Goal: Task Accomplishment & Management: Manage account settings

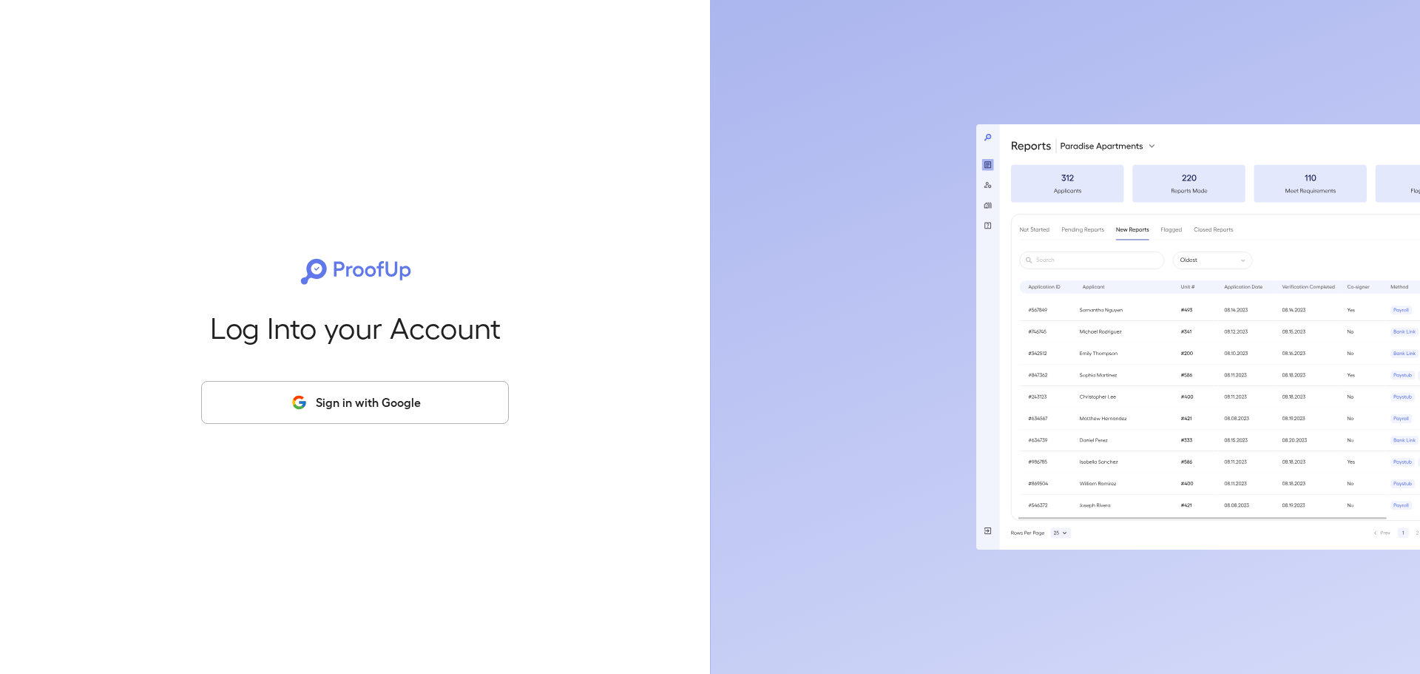
click at [285, 388] on button "Sign in with Google" at bounding box center [355, 402] width 308 height 43
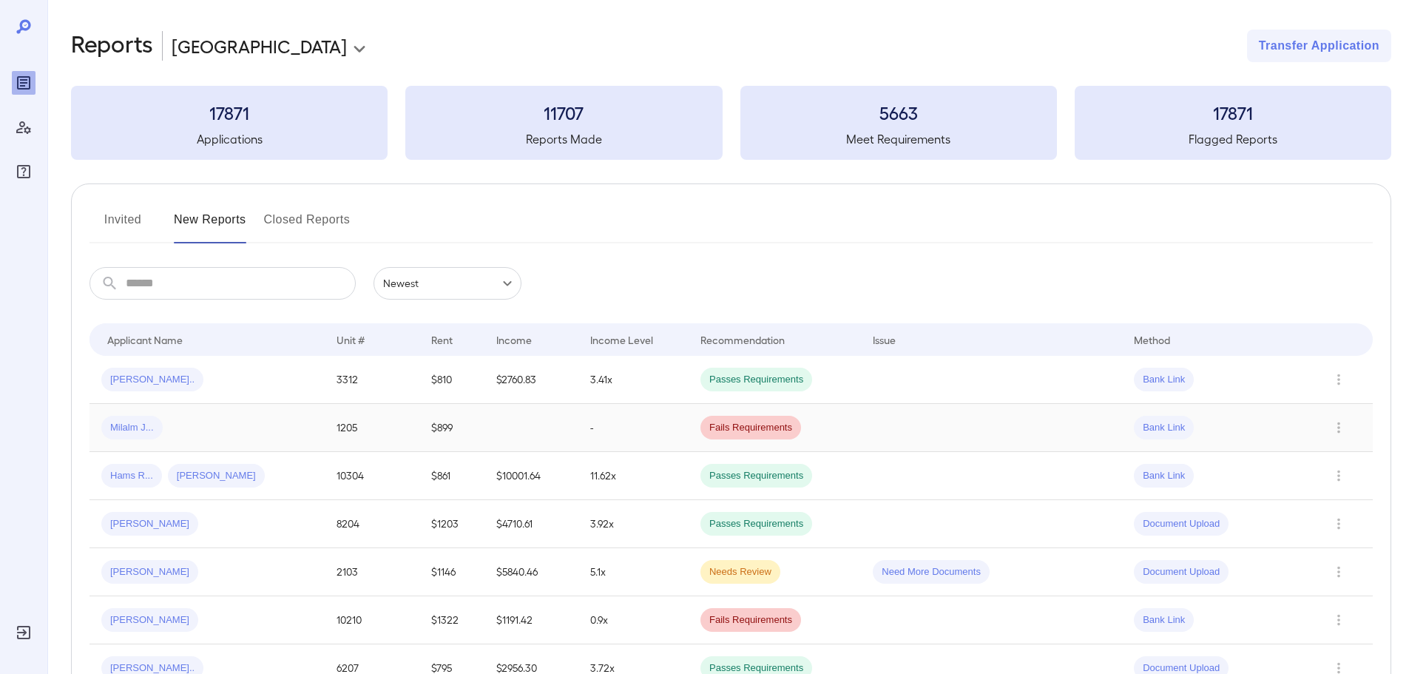
click at [160, 419] on div "Milalm J..." at bounding box center [131, 428] width 61 height 24
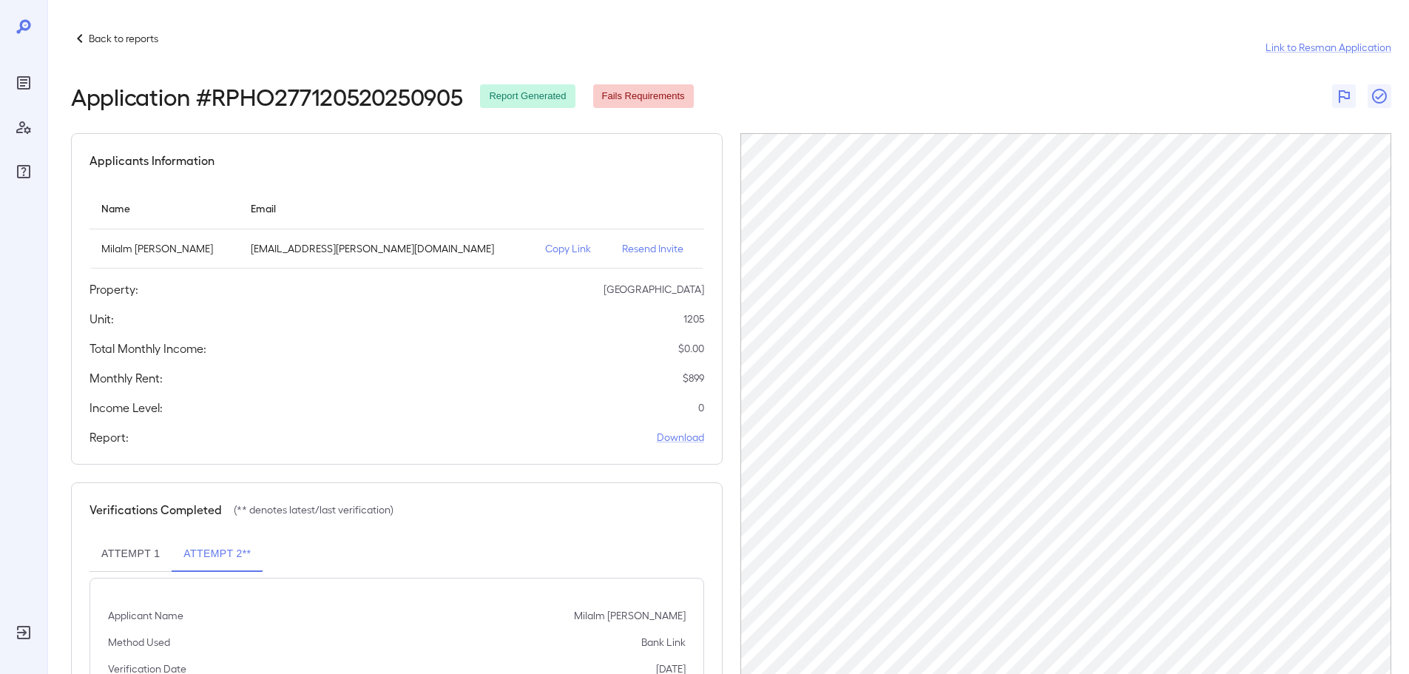
click at [622, 245] on p "Resend Invite" at bounding box center [657, 248] width 70 height 15
click at [67, 35] on div "Back to reports Link to Resman Application Application # RPHO277120520250905 Re…" at bounding box center [727, 371] width 1361 height 742
click at [72, 35] on icon at bounding box center [80, 39] width 18 height 18
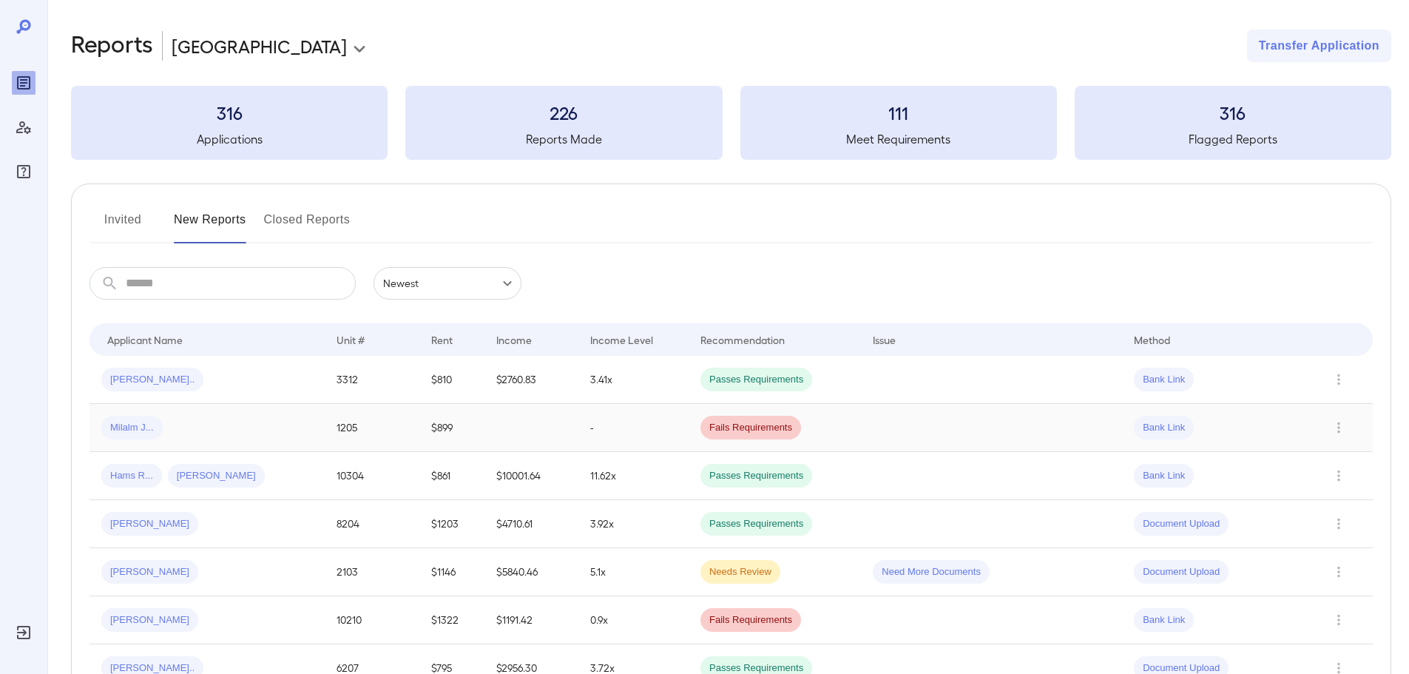
click at [236, 421] on div "Milalm J..." at bounding box center [206, 428] width 211 height 24
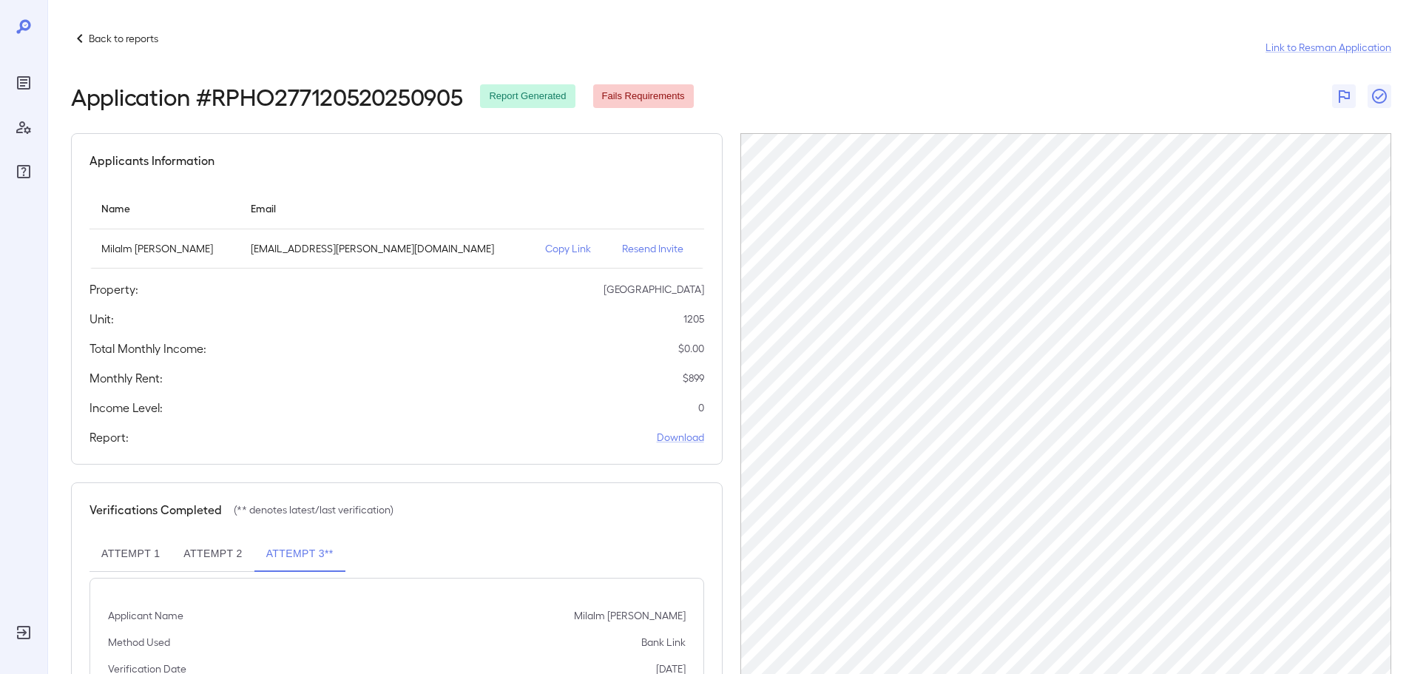
click at [622, 248] on p "Resend Invite" at bounding box center [657, 248] width 70 height 15
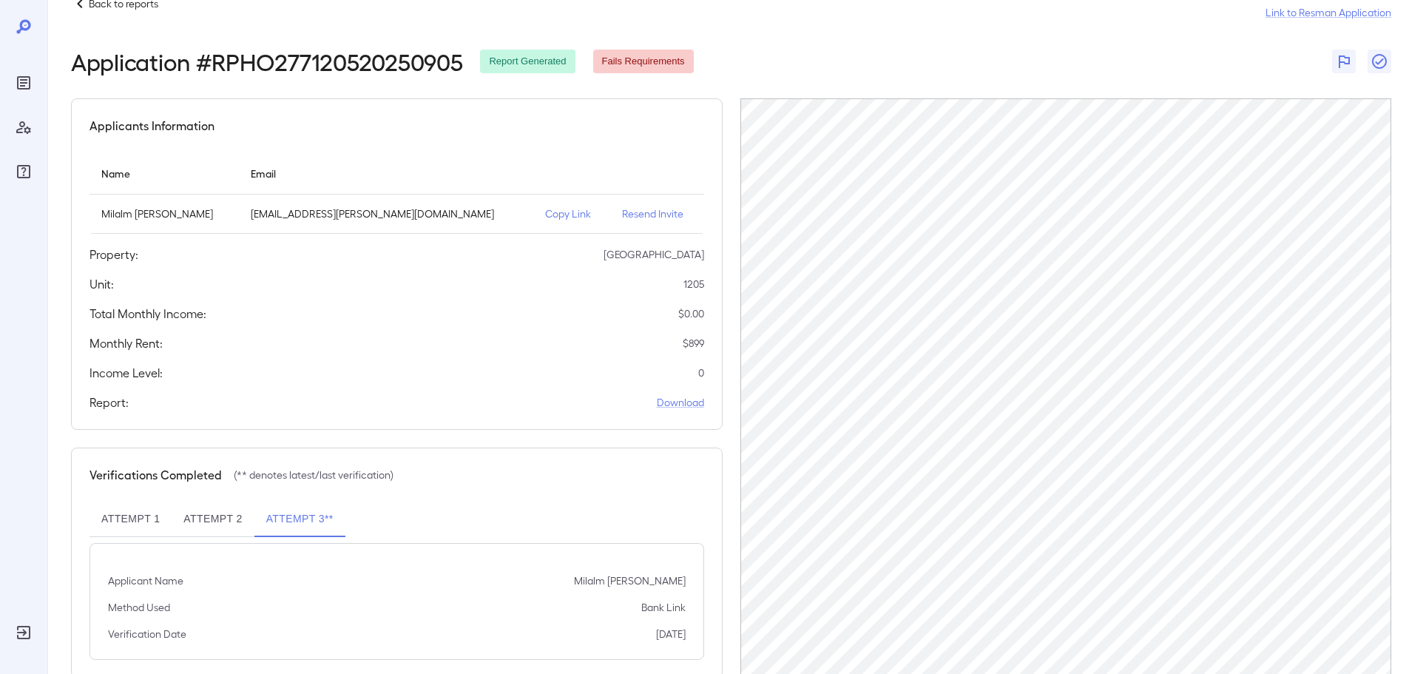
scroll to position [69, 0]
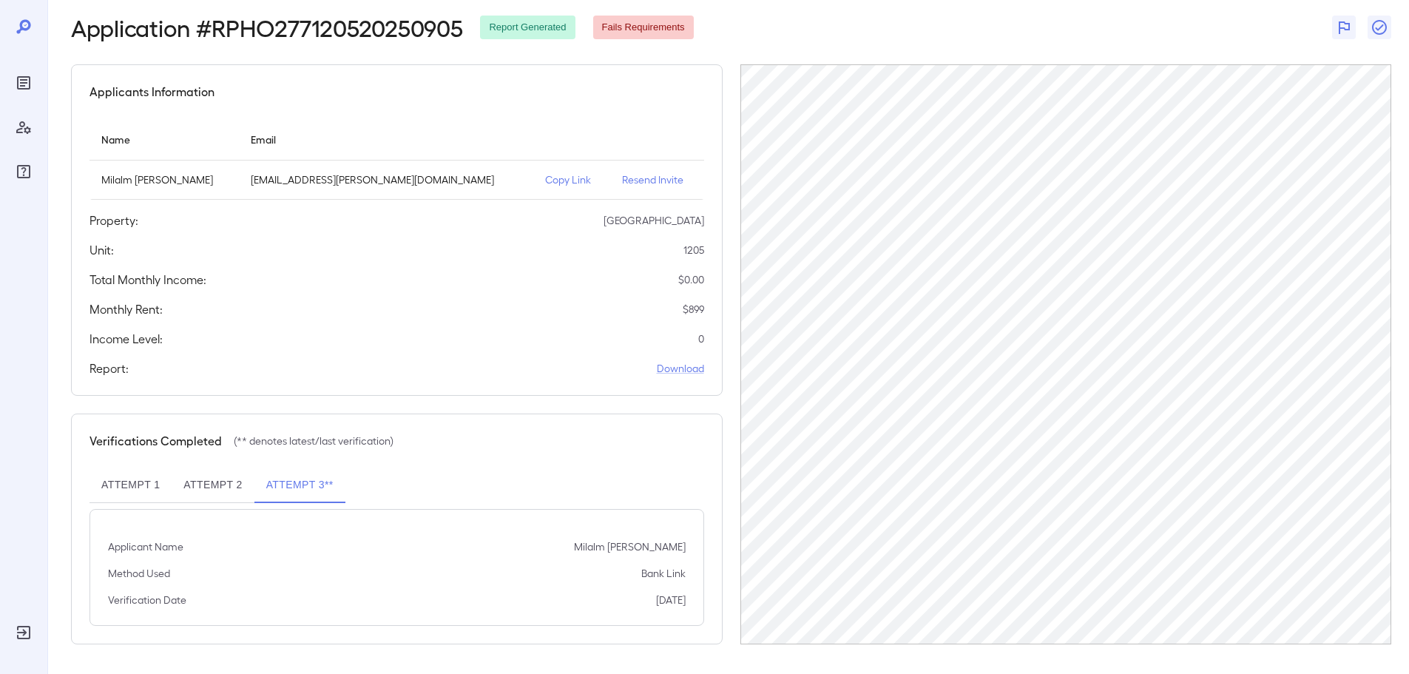
click at [286, 492] on button "Attempt 3**" at bounding box center [299, 484] width 91 height 35
click at [296, 488] on button "Attempt 3**" at bounding box center [299, 484] width 91 height 35
click at [984, 26] on div "Application # RPHO277120520250905 Report Generated Fails Requirements" at bounding box center [731, 27] width 1320 height 27
